Goal: Task Accomplishment & Management: Use online tool/utility

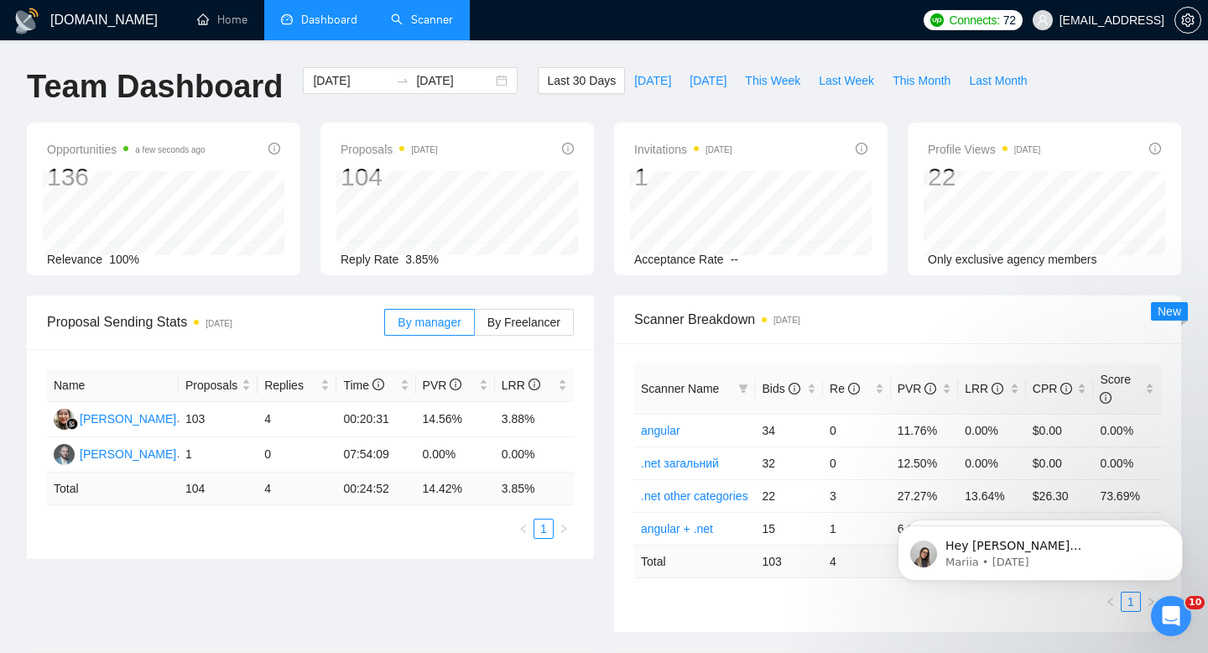
click at [414, 27] on link "Scanner" at bounding box center [422, 20] width 62 height 14
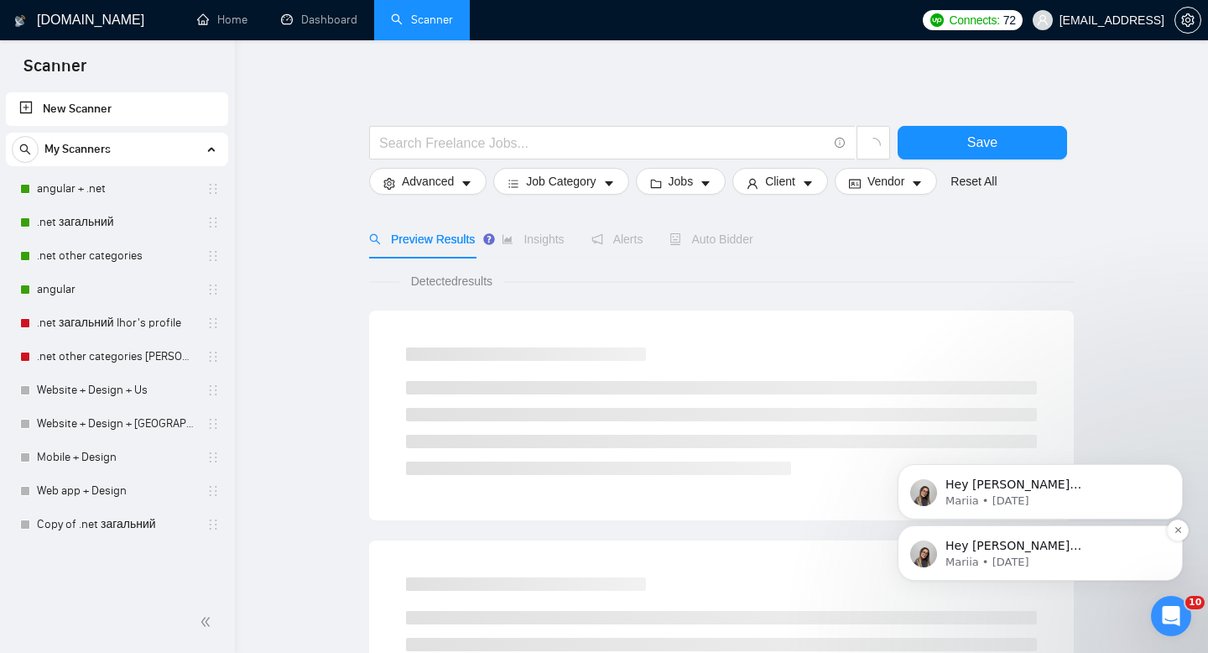
click at [1045, 543] on p "Hey [PERSON_NAME][EMAIL_ADDRESS][DOMAIN_NAME], Looks like your Upwork agency Ea…" at bounding box center [1054, 546] width 216 height 17
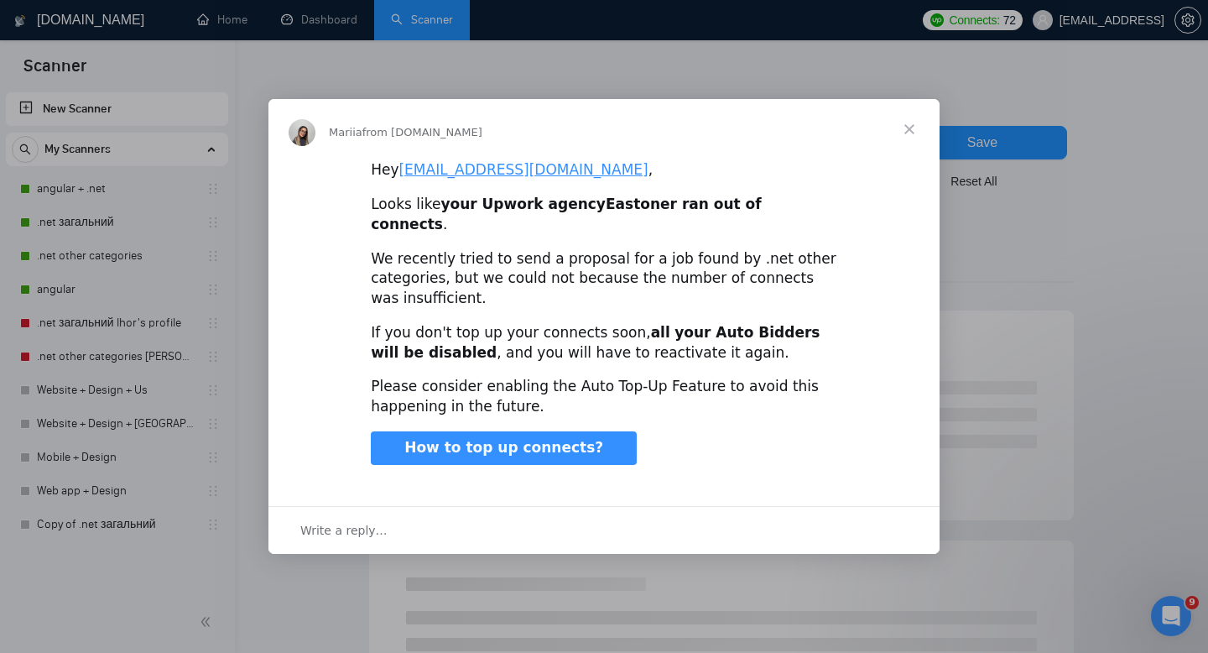
click at [904, 148] on span "Close" at bounding box center [909, 129] width 60 height 60
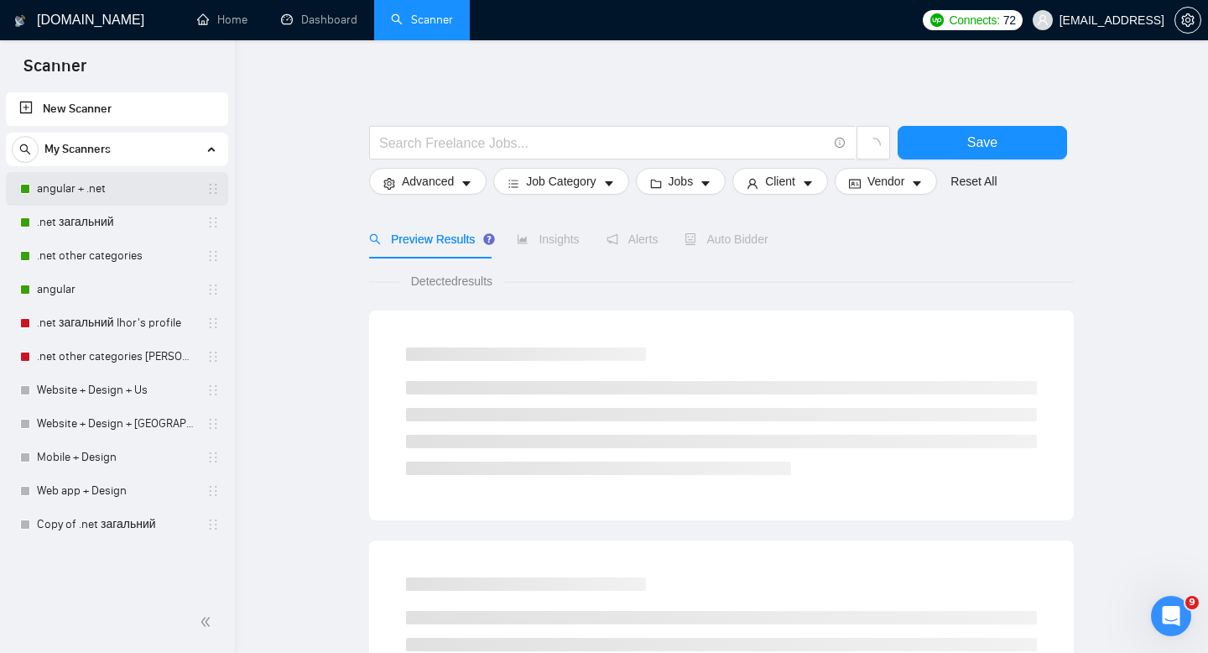
click at [99, 198] on link "angular + .net" at bounding box center [116, 189] width 159 height 34
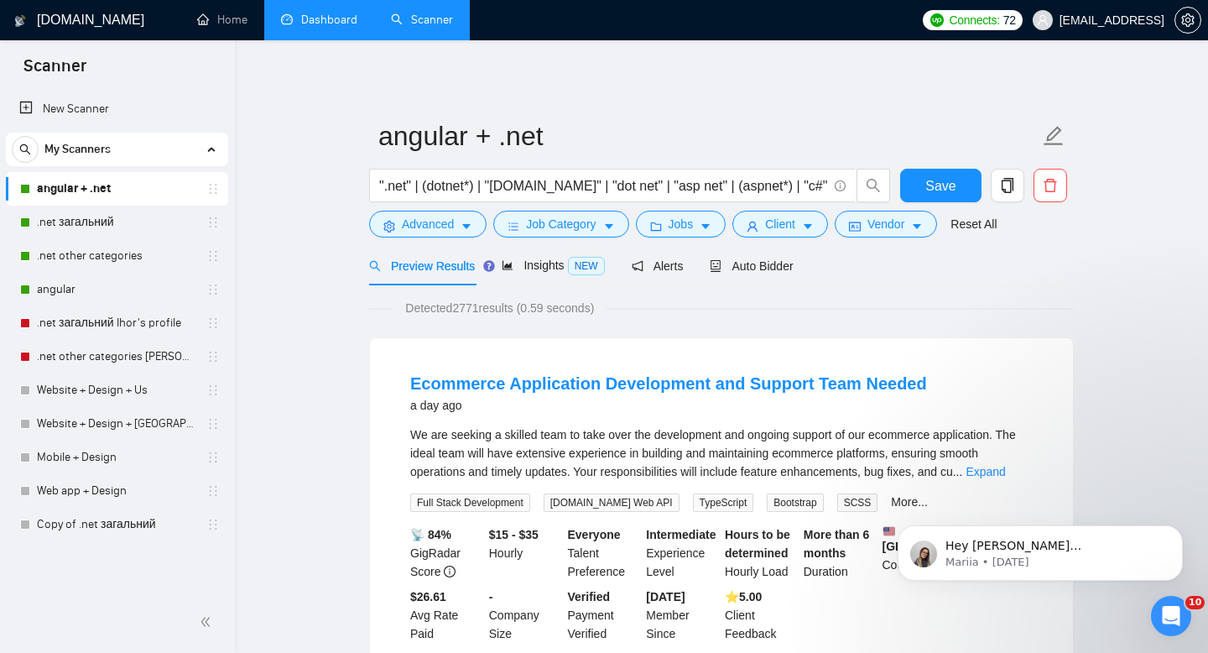
click at [292, 27] on link "Dashboard" at bounding box center [319, 20] width 76 height 14
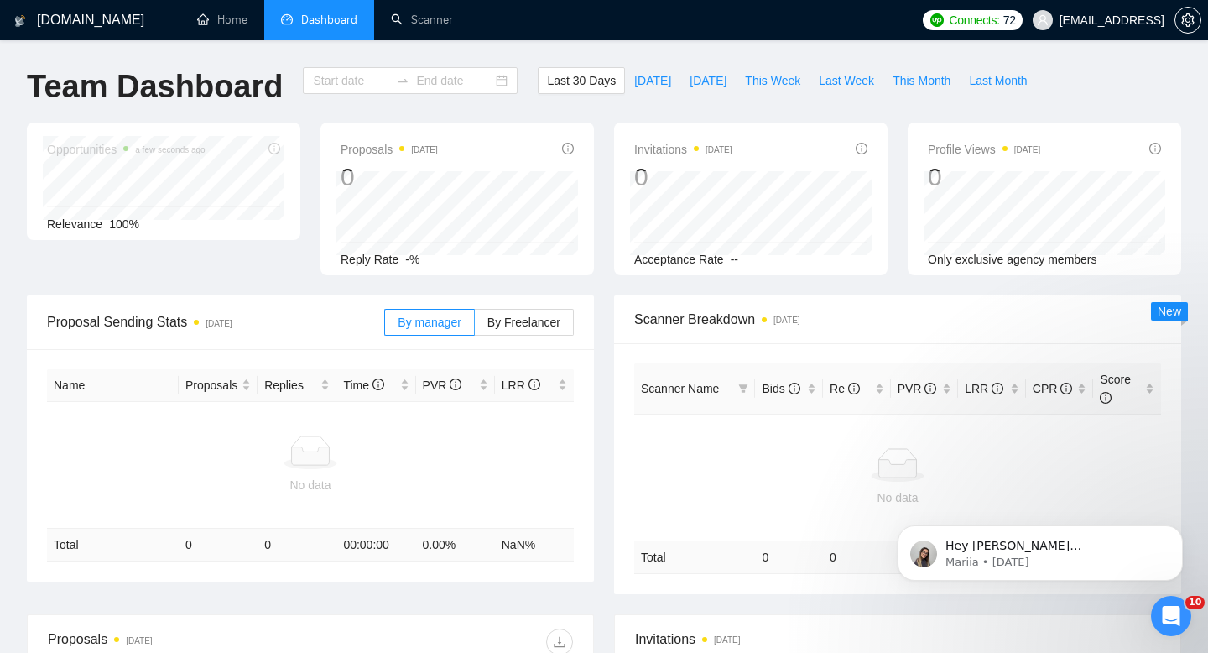
type input "[DATE]"
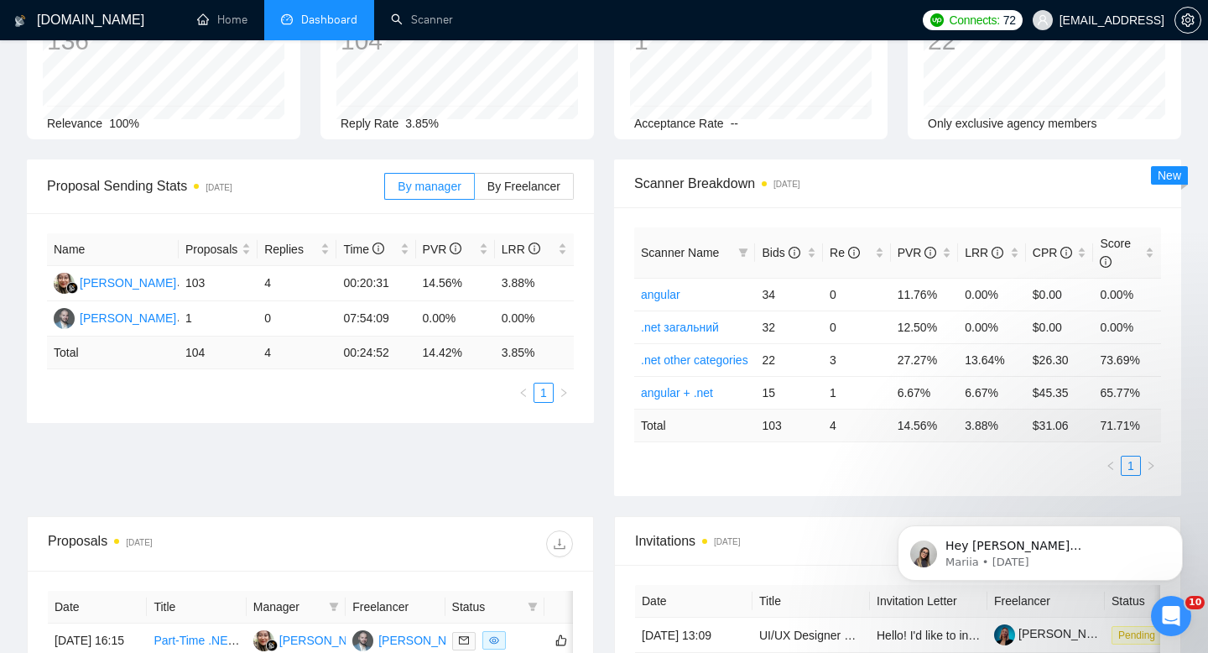
scroll to position [127, 0]
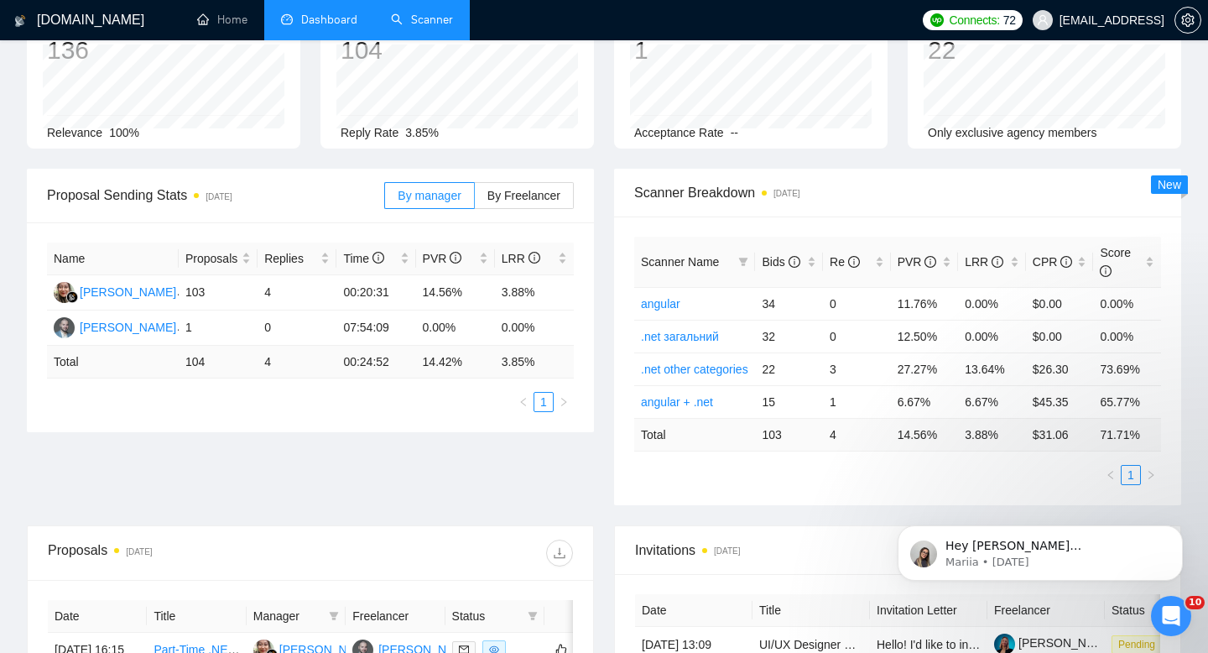
click at [424, 13] on link "Scanner" at bounding box center [422, 20] width 62 height 14
